Goal: Information Seeking & Learning: Compare options

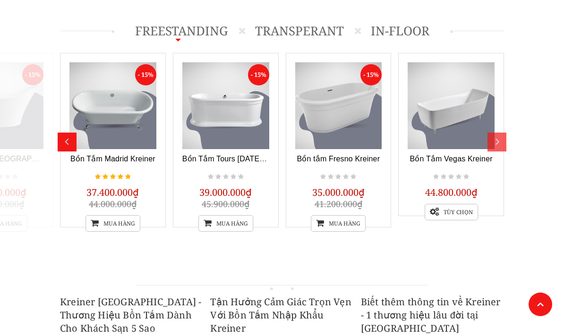
scroll to position [377, 0]
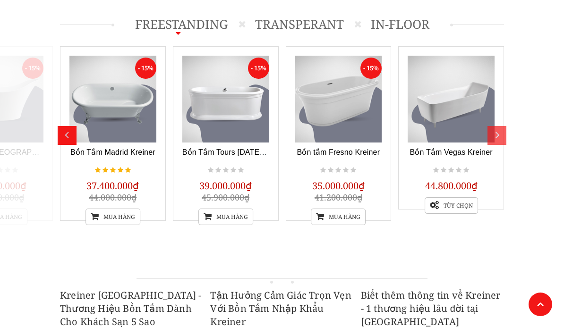
click at [504, 217] on div "- 15% Bồn Tắm Saida Kreiner 29.600.000₫ 34.800.000₫ Tùy chọn - 15% Bồn tắm Lorn…" at bounding box center [282, 143] width 444 height 194
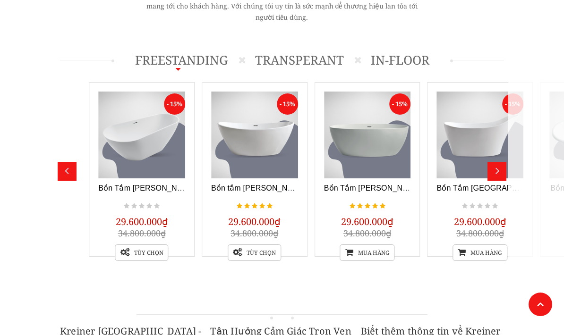
scroll to position [342, 0]
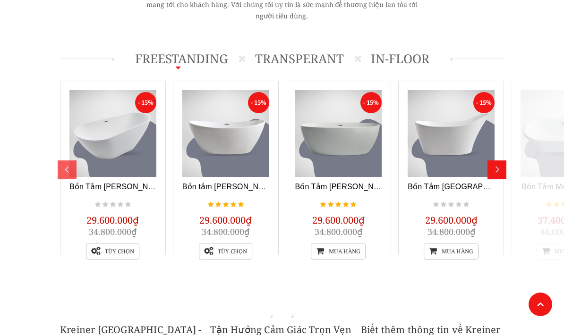
click at [236, 136] on link at bounding box center [225, 133] width 87 height 87
click at [236, 138] on link at bounding box center [225, 133] width 87 height 87
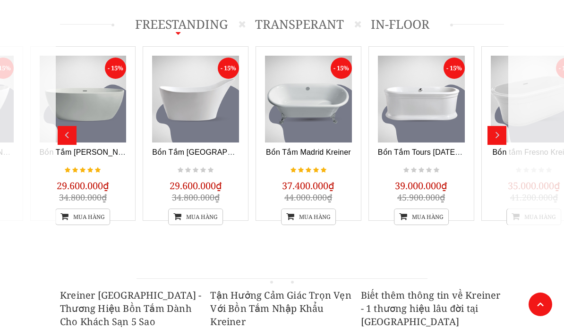
scroll to position [374, 0]
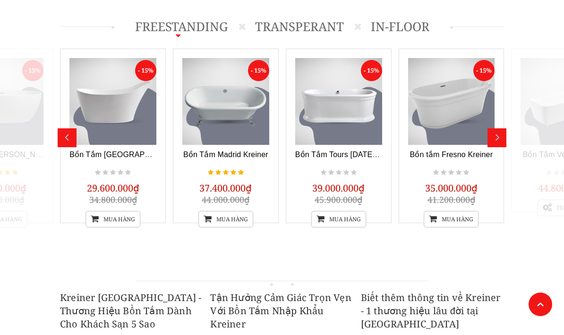
click at [226, 102] on link at bounding box center [225, 101] width 87 height 87
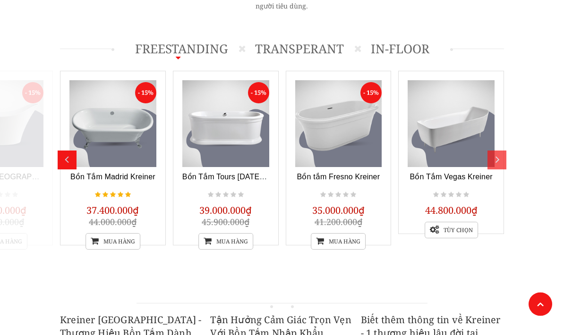
scroll to position [383, 0]
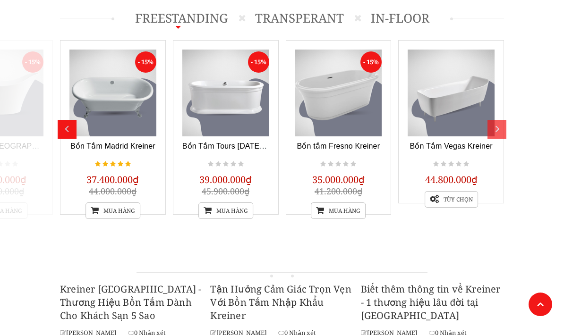
click at [494, 230] on div "- 15% Bồn Tắm Saida Kreiner 29.600.000₫ 34.800.000₫ Tùy chọn - 15% Bồn tắm Lorn…" at bounding box center [59, 137] width 901 height 194
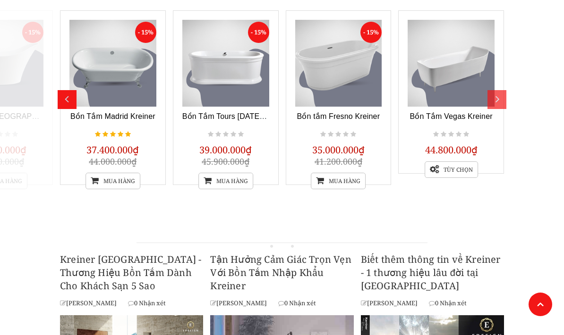
scroll to position [415, 0]
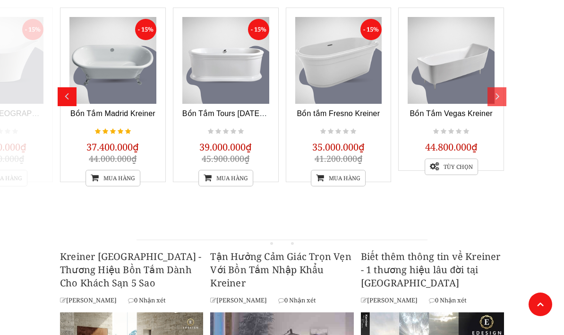
click at [362, 76] on link at bounding box center [338, 60] width 87 height 87
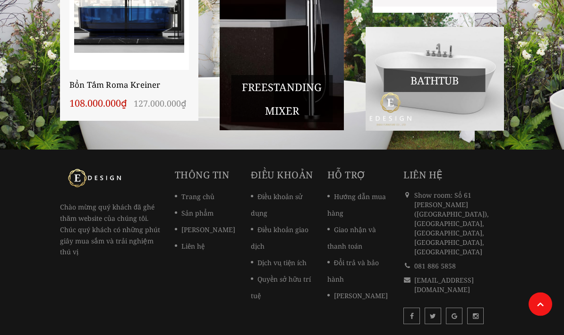
scroll to position [906, 0]
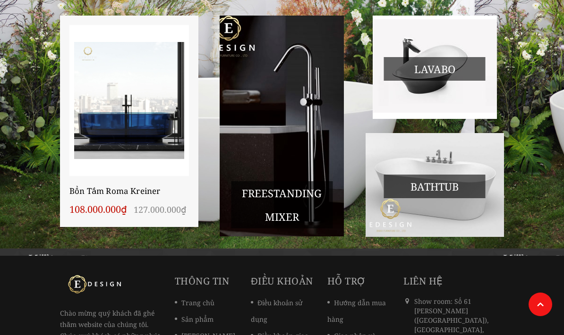
click at [440, 187] on span "Bathtub" at bounding box center [434, 187] width 101 height 24
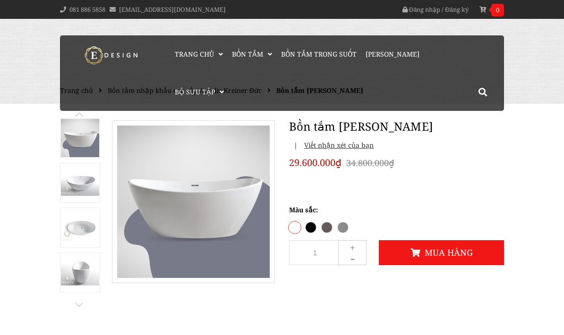
scroll to position [30, 0]
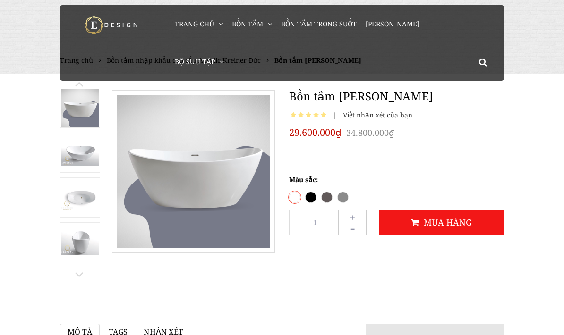
click at [82, 116] on img at bounding box center [80, 108] width 38 height 38
click at [213, 195] on img at bounding box center [193, 172] width 162 height 162
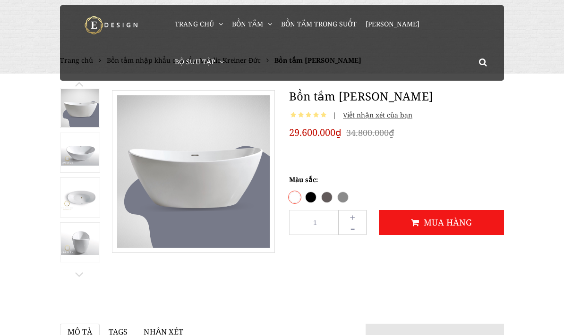
click at [85, 229] on img at bounding box center [80, 241] width 38 height 25
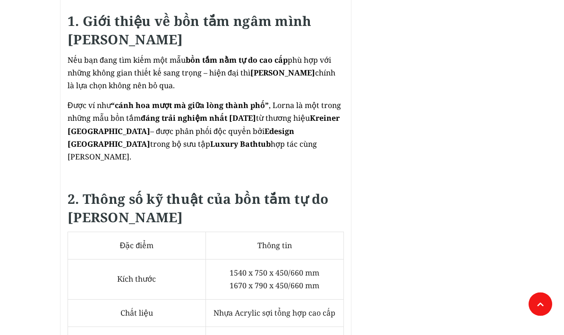
scroll to position [485, 0]
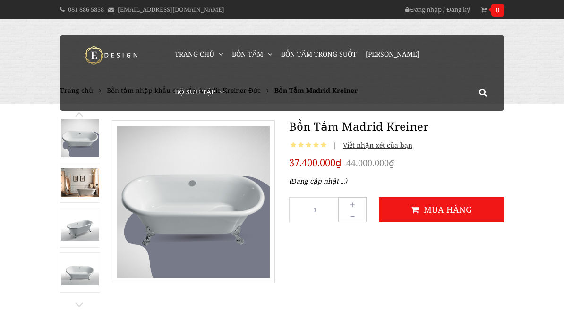
click at [78, 233] on img at bounding box center [80, 227] width 38 height 25
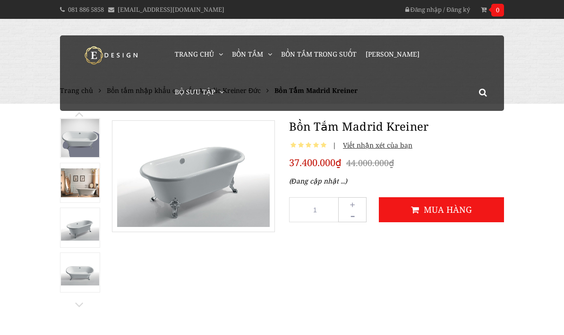
click at [78, 188] on img at bounding box center [80, 182] width 38 height 29
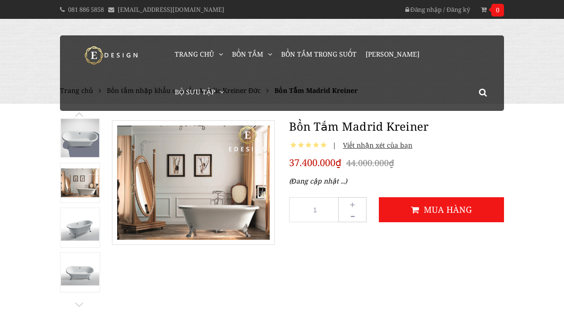
click at [73, 135] on img at bounding box center [80, 138] width 38 height 38
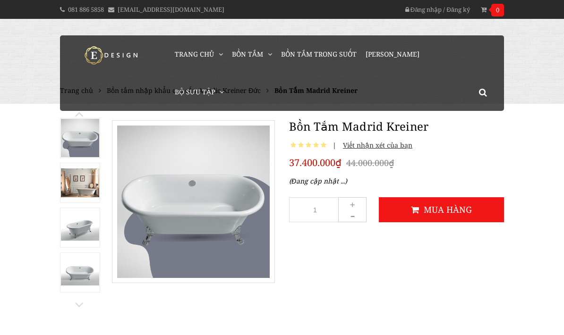
click at [84, 136] on img at bounding box center [80, 138] width 38 height 38
click at [174, 233] on img at bounding box center [193, 202] width 162 height 162
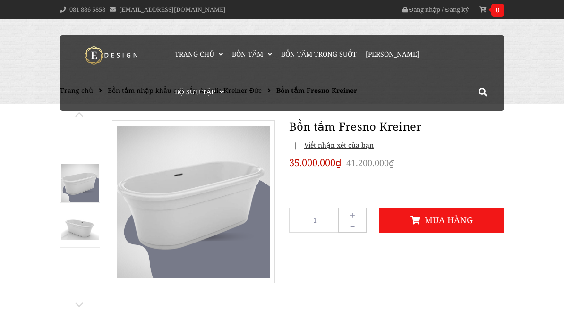
click at [174, 226] on img at bounding box center [193, 202] width 162 height 162
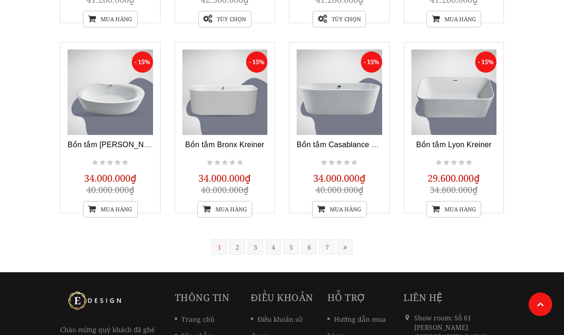
scroll to position [719, 0]
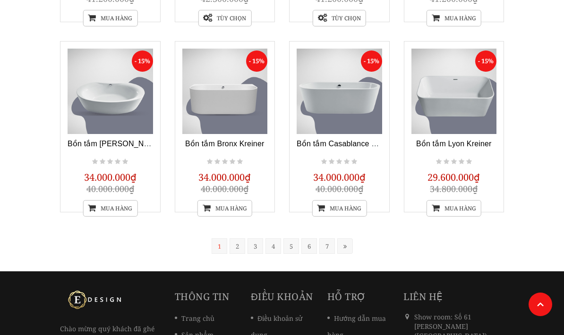
click at [232, 253] on link "2" at bounding box center [237, 246] width 16 height 16
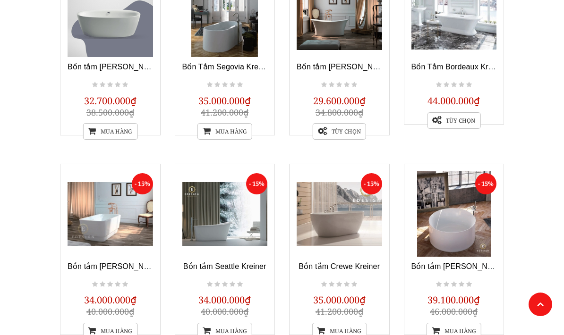
scroll to position [424, 0]
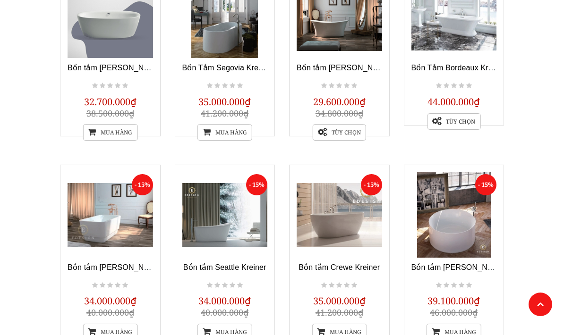
click at [348, 33] on link at bounding box center [338, 15] width 85 height 85
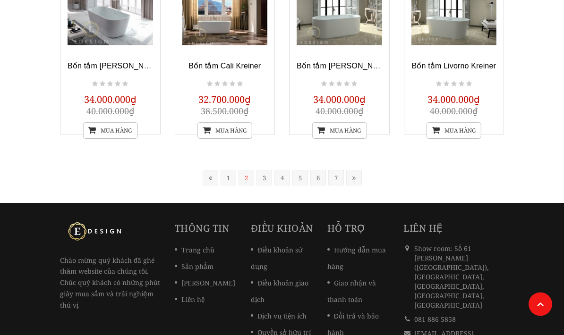
scroll to position [826, 0]
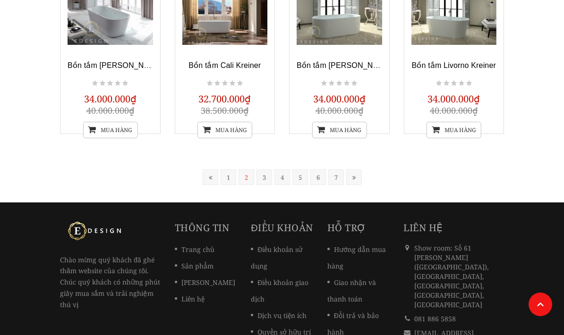
click at [259, 181] on link "3" at bounding box center [264, 177] width 16 height 16
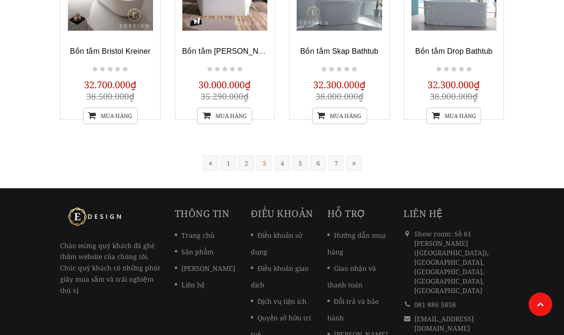
scroll to position [827, 0]
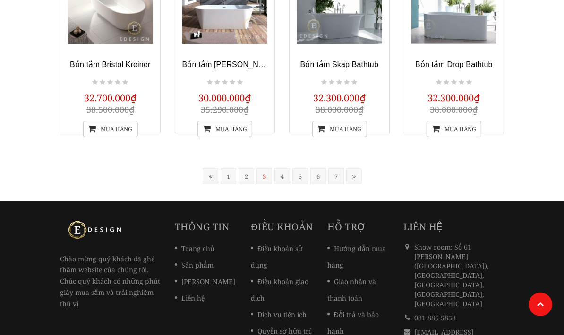
click at [284, 184] on link "4" at bounding box center [282, 176] width 16 height 16
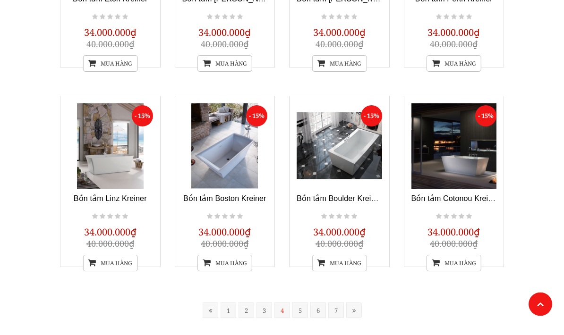
scroll to position [693, 0]
click at [301, 309] on link "5" at bounding box center [300, 311] width 16 height 16
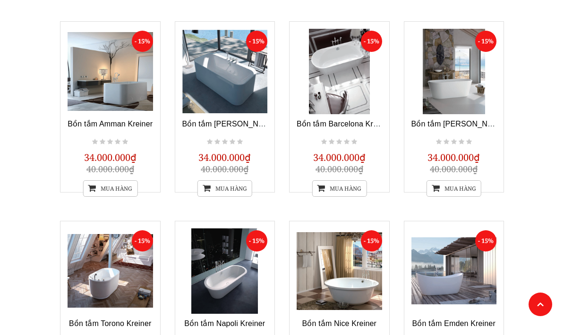
scroll to position [574, 0]
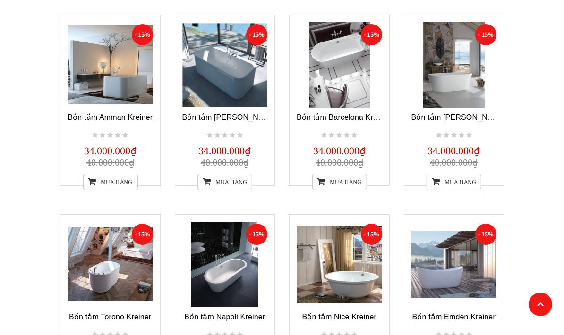
click at [473, 76] on link at bounding box center [453, 64] width 85 height 85
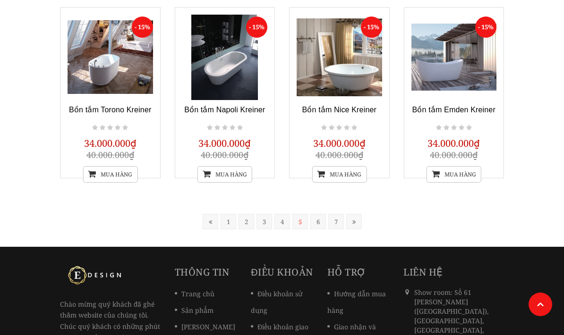
scroll to position [787, 0]
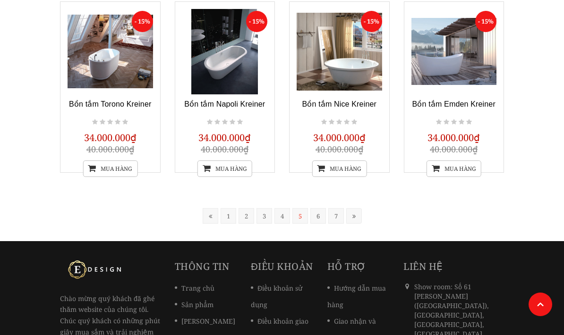
click at [318, 217] on link "6" at bounding box center [318, 216] width 16 height 16
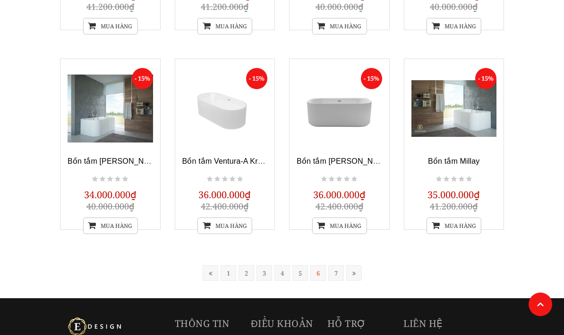
scroll to position [756, 0]
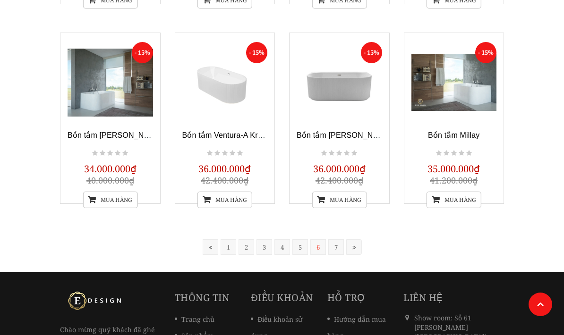
click at [332, 249] on link "7" at bounding box center [336, 247] width 16 height 16
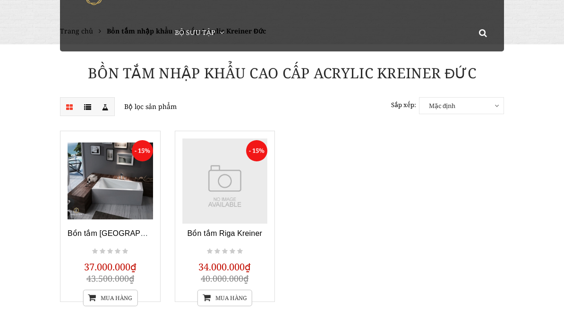
scroll to position [67, 0]
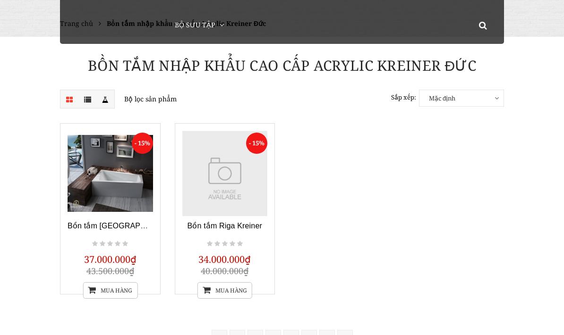
click at [239, 335] on link "1" at bounding box center [237, 338] width 16 height 16
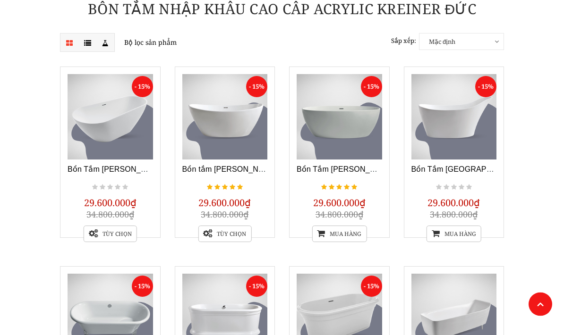
scroll to position [123, 0]
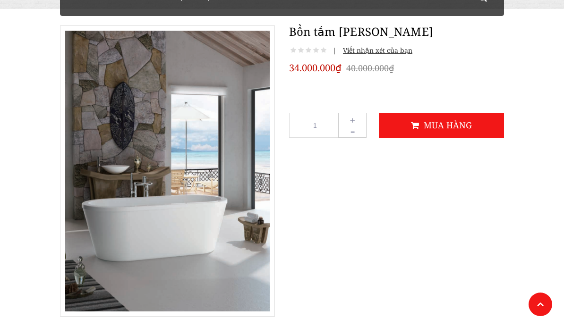
scroll to position [97, 0]
